Goal: Transaction & Acquisition: Purchase product/service

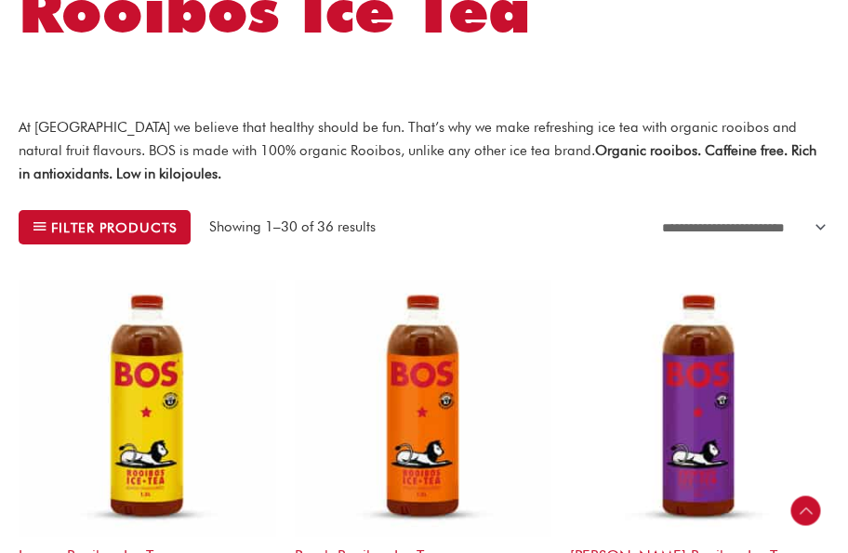
scroll to position [410, 0]
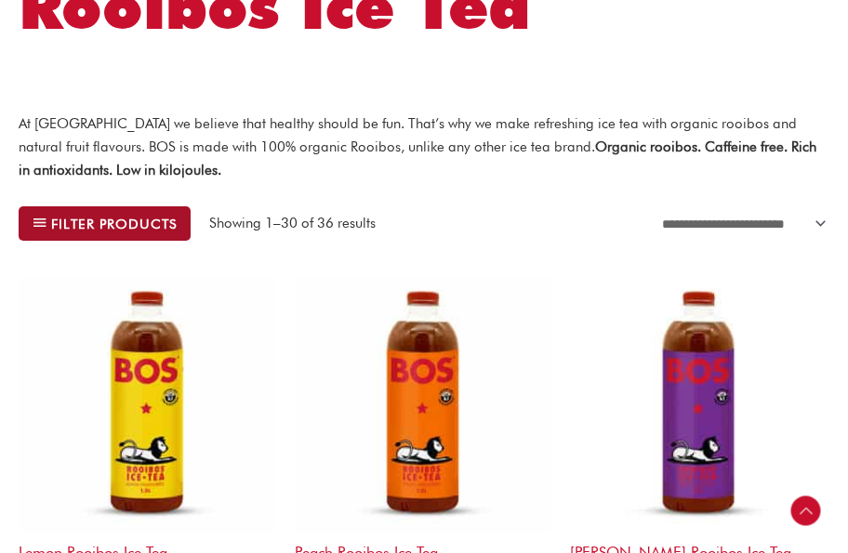
click at [60, 239] on button "Filter products" at bounding box center [105, 223] width 172 height 34
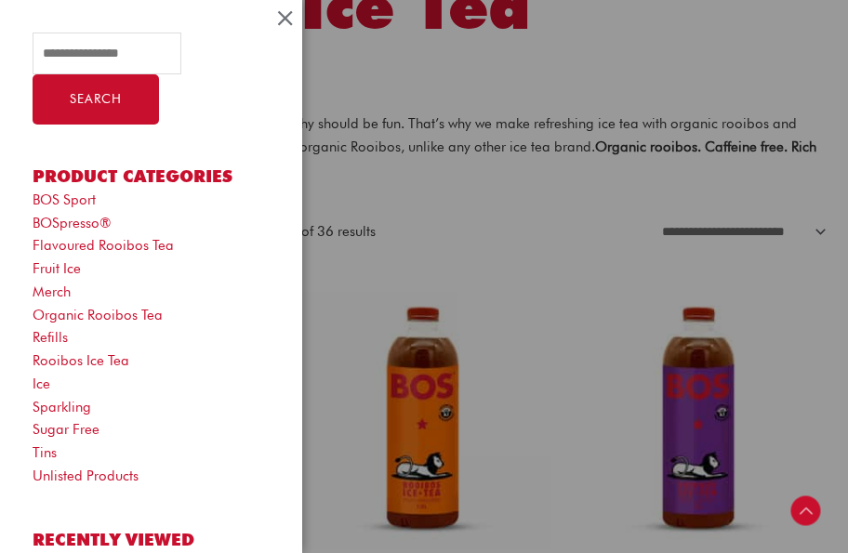
scroll to position [0, 0]
click at [288, 16] on span "Close Off-Canvas Sidebar" at bounding box center [284, 18] width 25 height 27
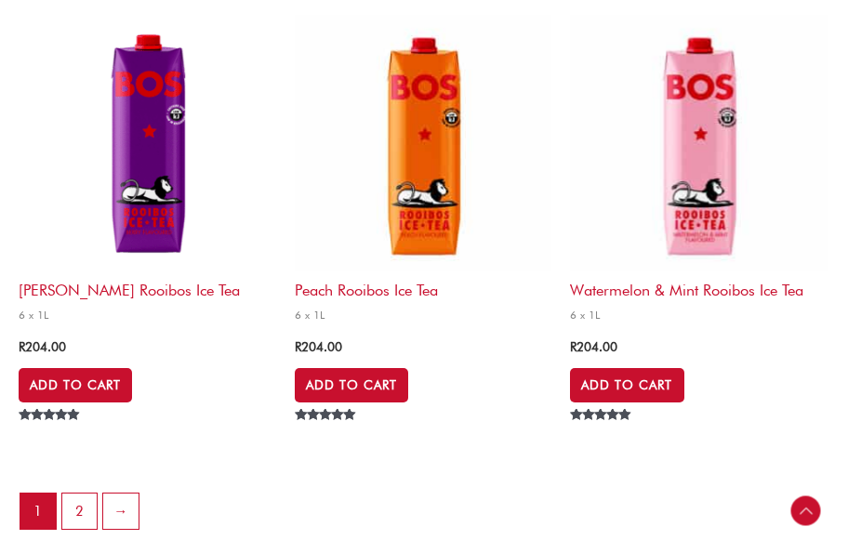
scroll to position [4864, 0]
click at [85, 528] on link "2" at bounding box center [79, 511] width 35 height 35
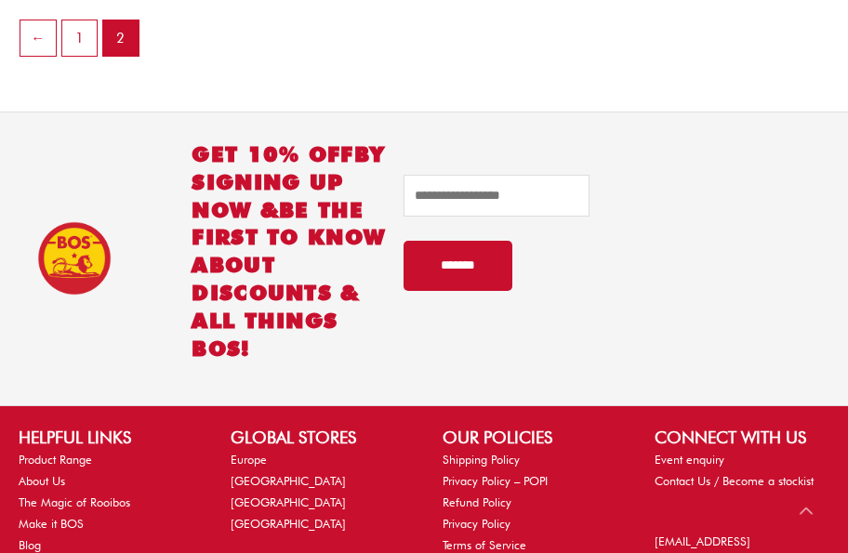
scroll to position [1538, 0]
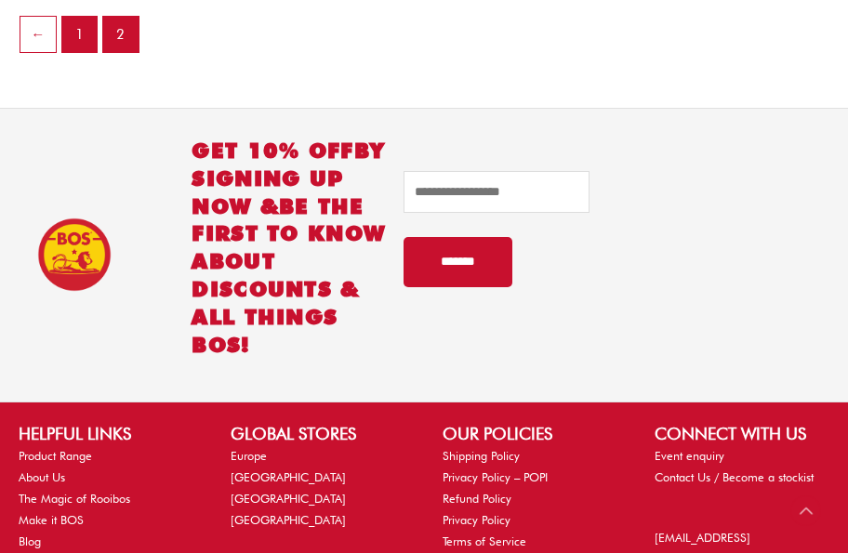
click at [84, 41] on link "1" at bounding box center [79, 34] width 35 height 35
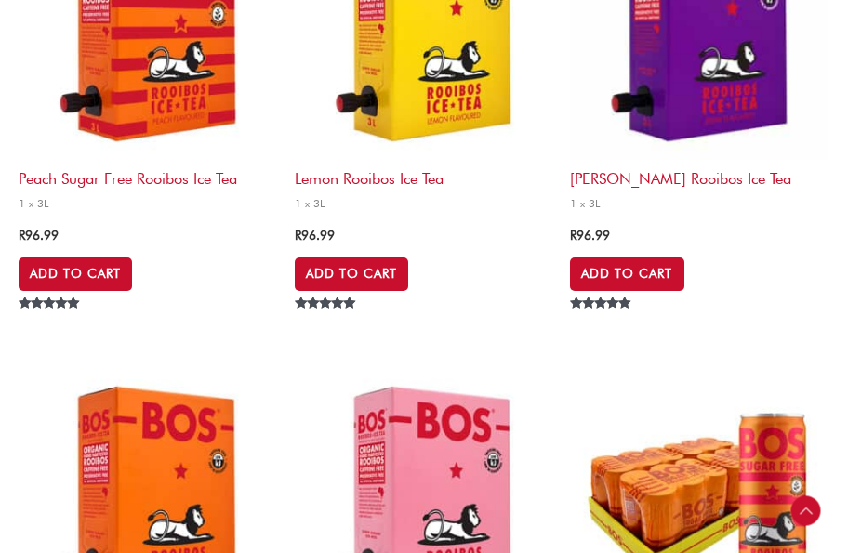
scroll to position [1713, 0]
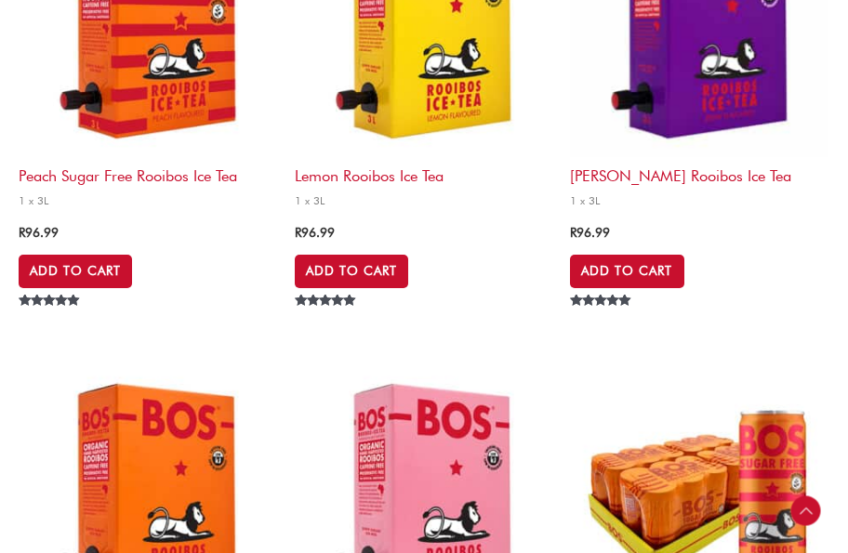
click at [353, 186] on h2 "Lemon Rooibos Ice Tea" at bounding box center [423, 171] width 257 height 29
click at [381, 284] on link "Add to Cart" at bounding box center [351, 271] width 113 height 33
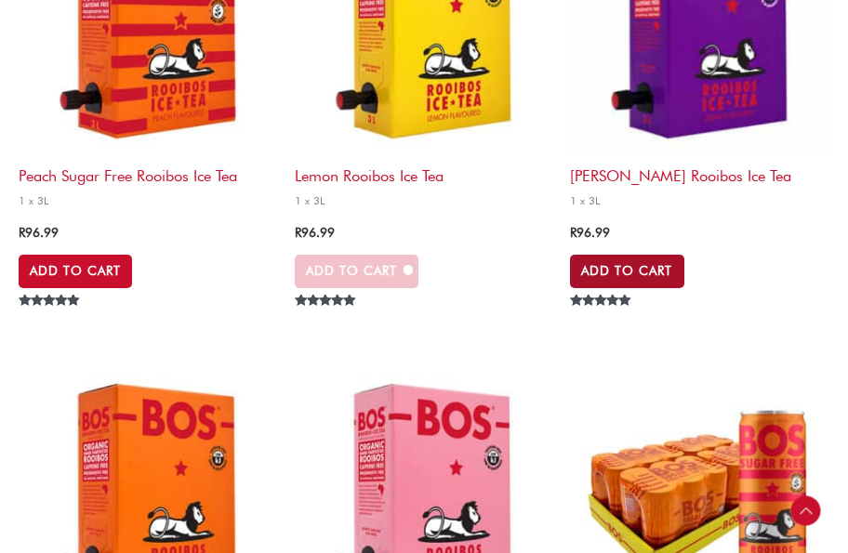
click at [627, 286] on link "Add to Cart" at bounding box center [626, 271] width 113 height 33
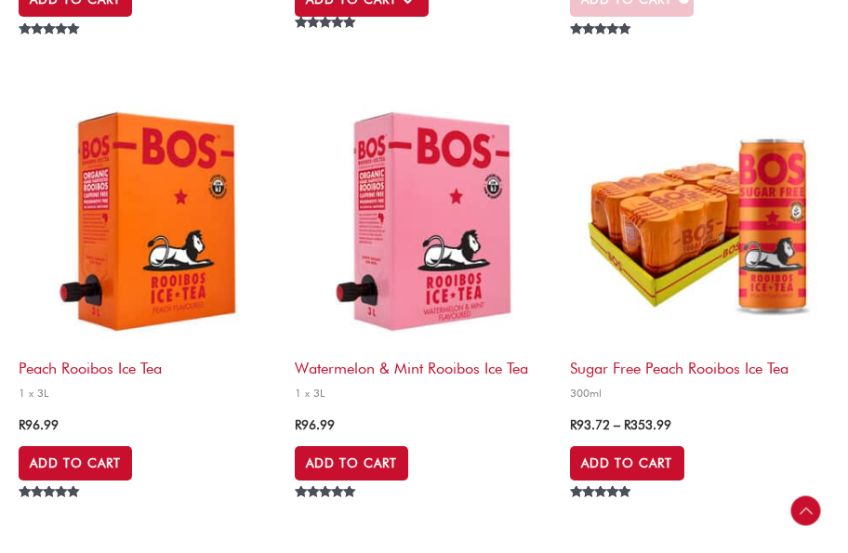
scroll to position [2007, 0]
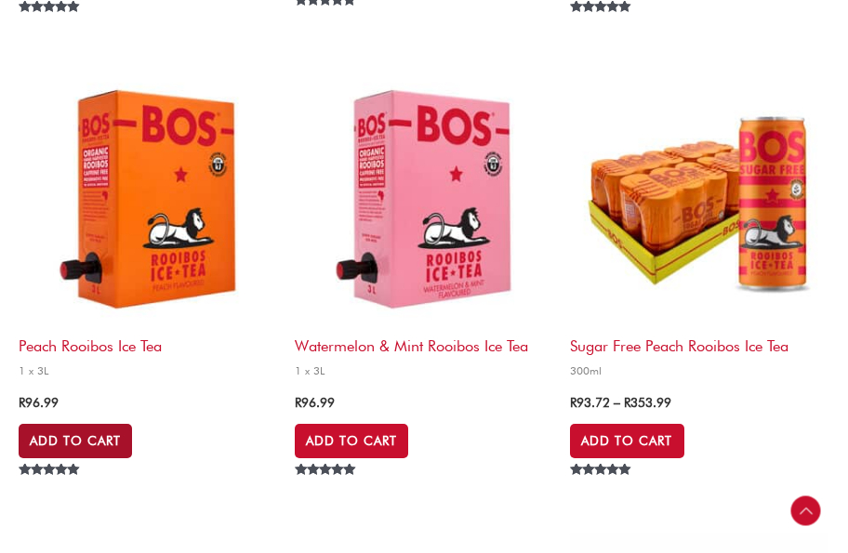
click at [81, 455] on link "Add to Cart" at bounding box center [75, 440] width 113 height 33
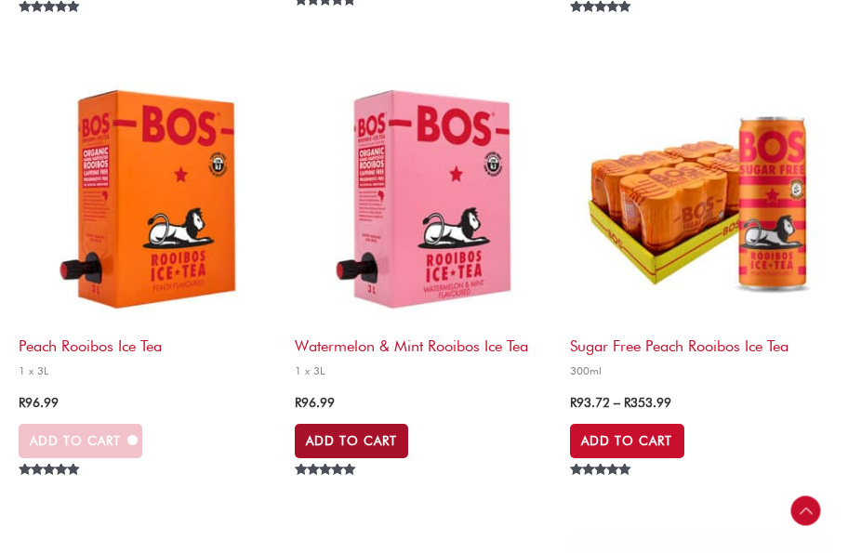
click at [350, 457] on link "Add to Cart" at bounding box center [351, 440] width 113 height 33
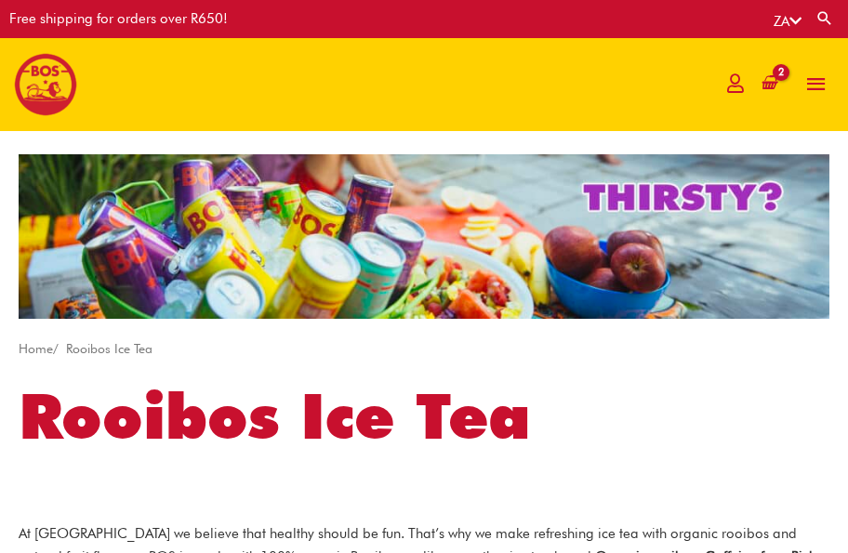
scroll to position [0, 0]
click at [767, 82] on icon "View Shopping Cart, 4 items" at bounding box center [768, 83] width 16 height 17
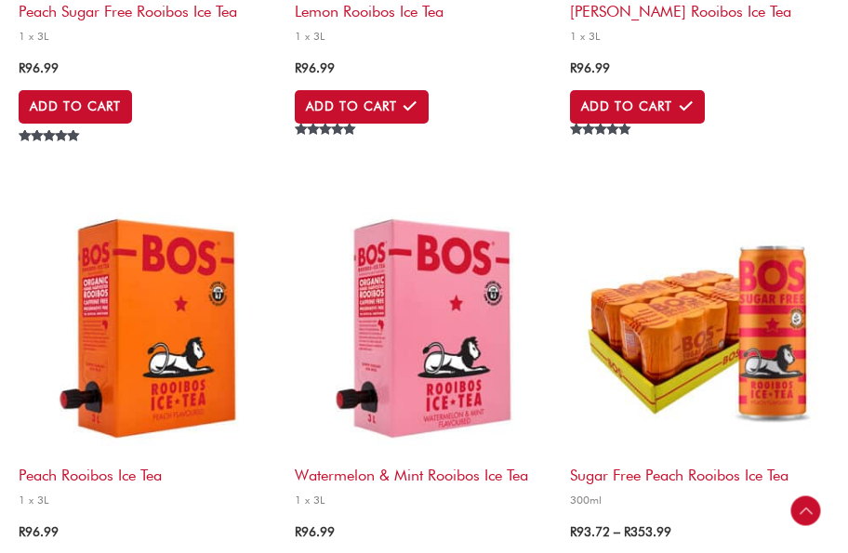
scroll to position [1872, 0]
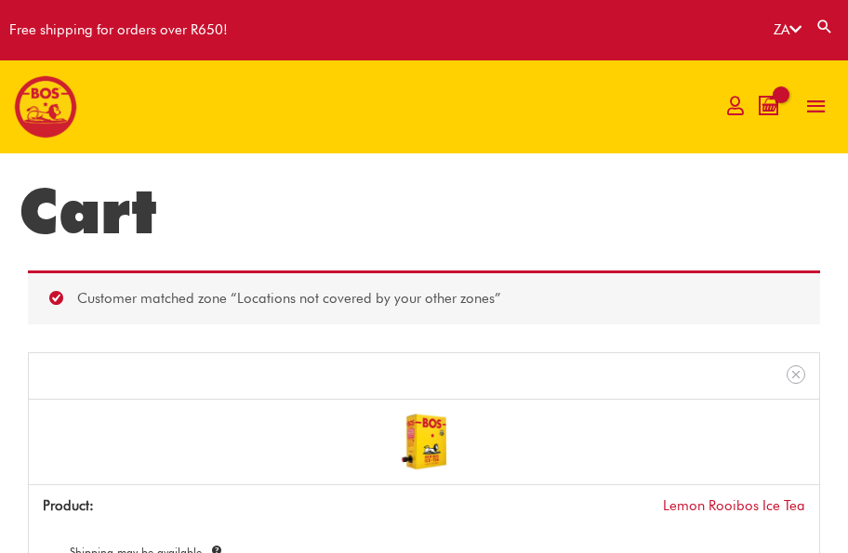
click at [768, 111] on icon "View Shopping Cart, 4 items" at bounding box center [768, 106] width 16 height 17
